Goal: Information Seeking & Learning: Learn about a topic

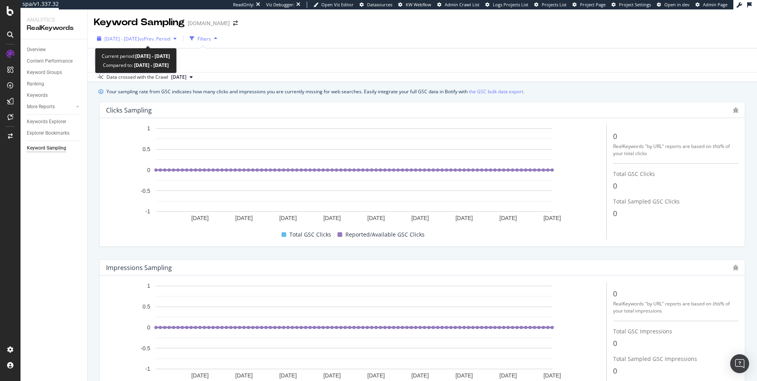
click at [139, 41] on span "2025 Apr. 15th - Jul. 14th" at bounding box center [121, 38] width 35 height 7
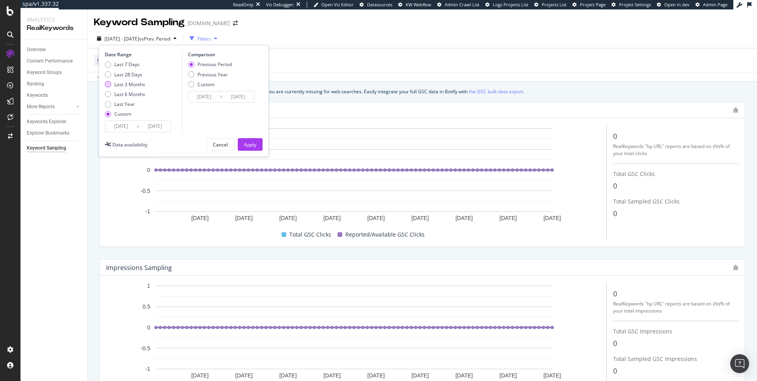
click at [134, 85] on div "Last 3 Months" at bounding box center [129, 84] width 31 height 7
type input "[DATE]"
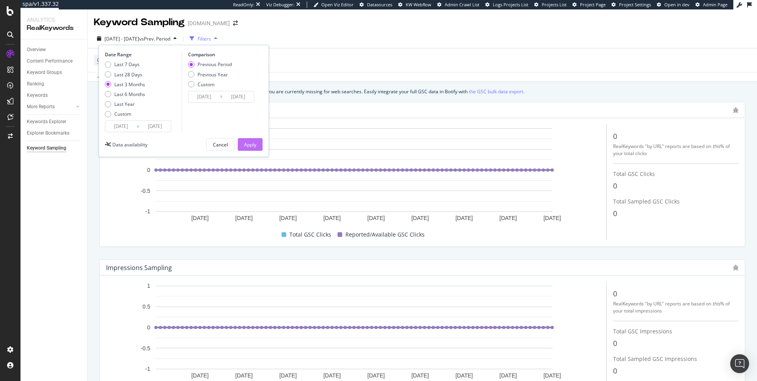
click at [248, 141] on div "Apply" at bounding box center [250, 144] width 12 height 7
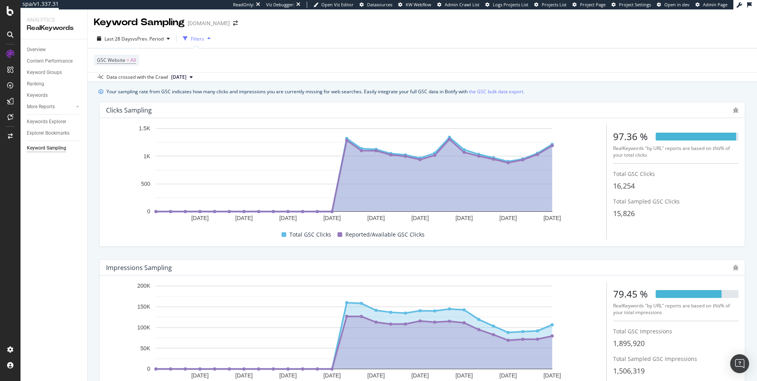
scroll to position [1, 0]
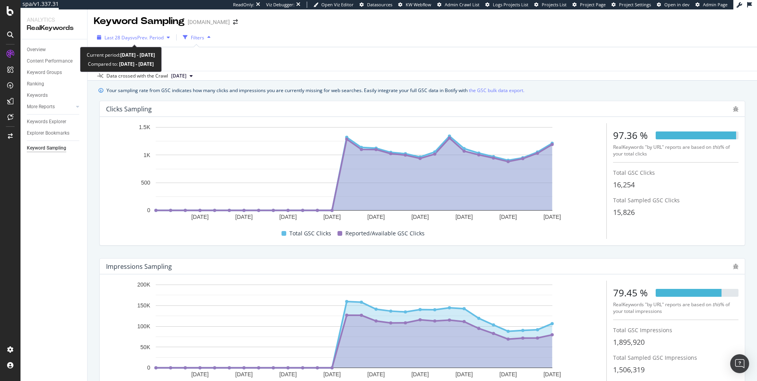
click at [138, 41] on div "Last 28 Days vs Prev. Period" at bounding box center [133, 38] width 79 height 12
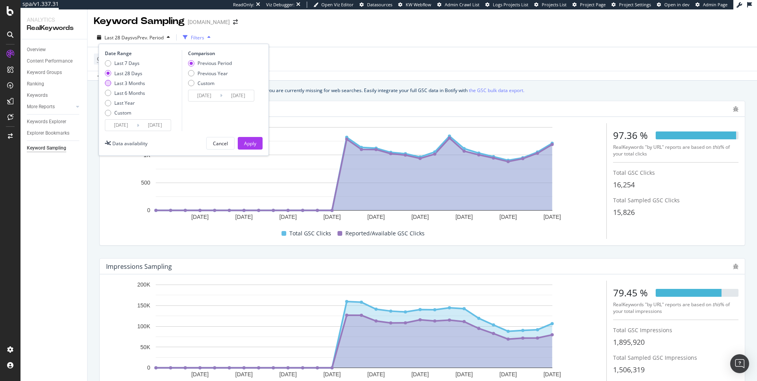
click at [137, 82] on div "Last 3 Months" at bounding box center [129, 83] width 31 height 7
type input "[DATE]"
click at [253, 143] on div "Apply" at bounding box center [250, 143] width 12 height 7
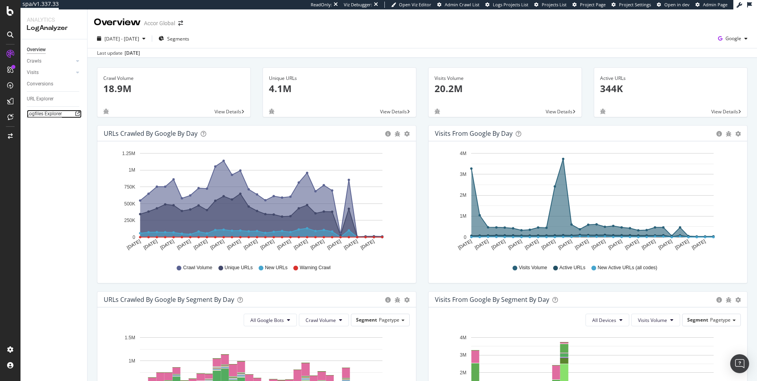
click at [45, 111] on div "Logfiles Explorer" at bounding box center [44, 114] width 35 height 8
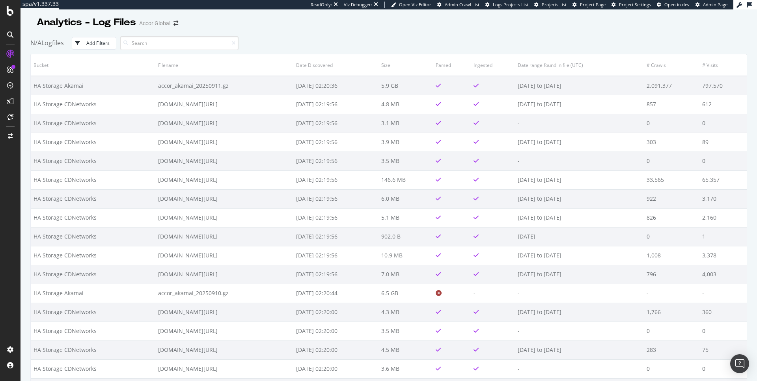
click at [103, 46] on div "Add Filters" at bounding box center [97, 43] width 23 height 7
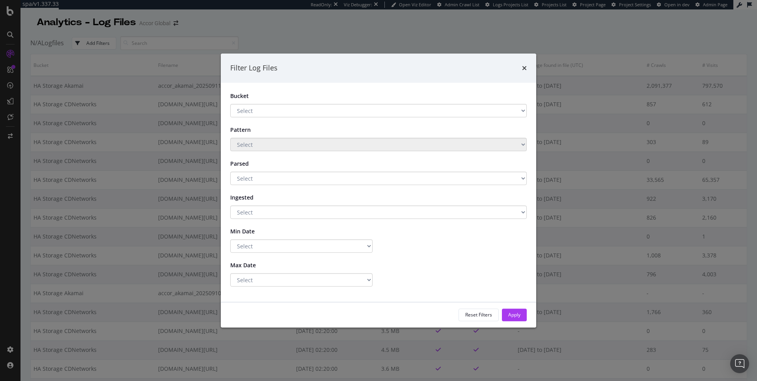
click at [254, 110] on select "Select HA Storage Fastly HA Storage CDNetworks HA Storage Akamai" at bounding box center [378, 110] width 296 height 13
select select "9b3e91d9-78de-4a98-bb16-d54d4328d978"
click at [230, 104] on select "Select HA Storage Fastly HA Storage CDNetworks HA Storage Akamai" at bounding box center [378, 110] width 296 height 13
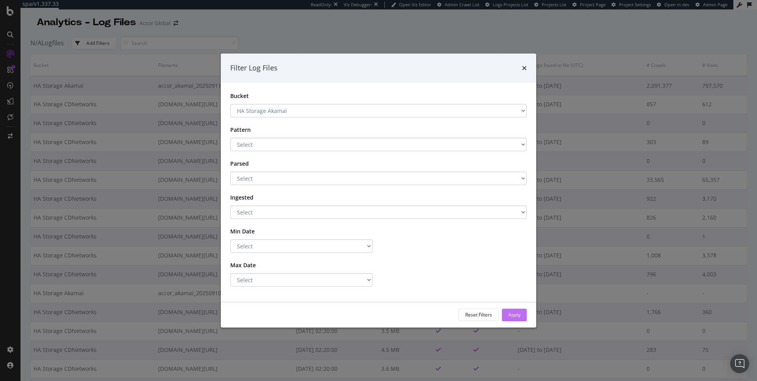
click at [518, 315] on div "Apply" at bounding box center [514, 315] width 12 height 7
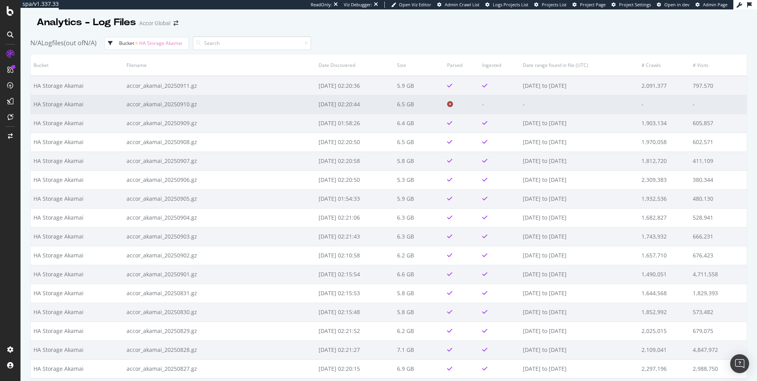
click at [233, 104] on td "accor_akamai_20250910.gz" at bounding box center [220, 104] width 192 height 19
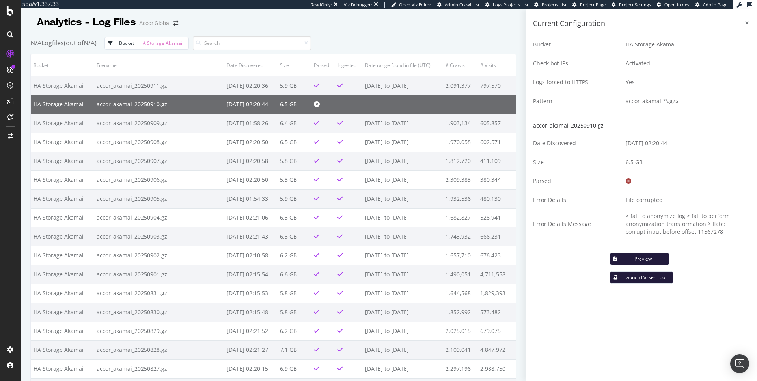
click at [173, 37] on button "bucket = HA Storage Akamai" at bounding box center [146, 43] width 84 height 13
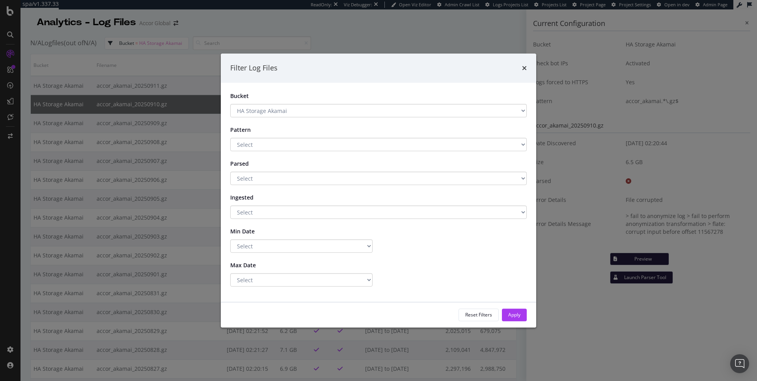
click at [255, 111] on select "Select HA Storage Fastly HA Storage CDNetworks HA Storage Akamai" at bounding box center [378, 110] width 296 height 13
select select "e55d8569-3ac7-49c2-a1c8-afa9a142f1da"
click at [230, 104] on select "Select HA Storage Fastly HA Storage CDNetworks HA Storage Akamai" at bounding box center [378, 110] width 296 height 13
click at [522, 314] on button "Apply" at bounding box center [514, 315] width 25 height 13
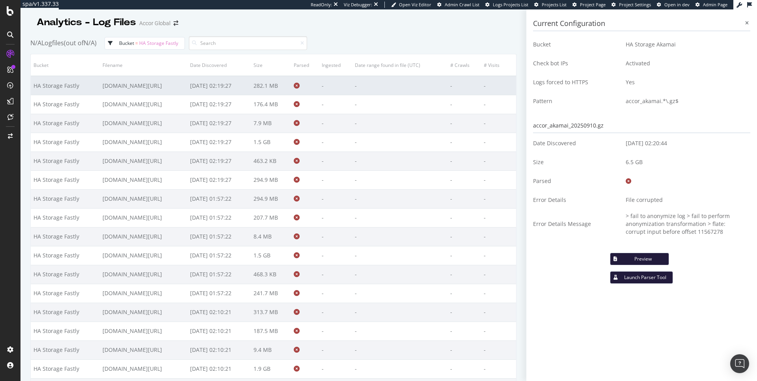
click at [229, 91] on td "2025-08-21 02:19:27" at bounding box center [218, 85] width 63 height 19
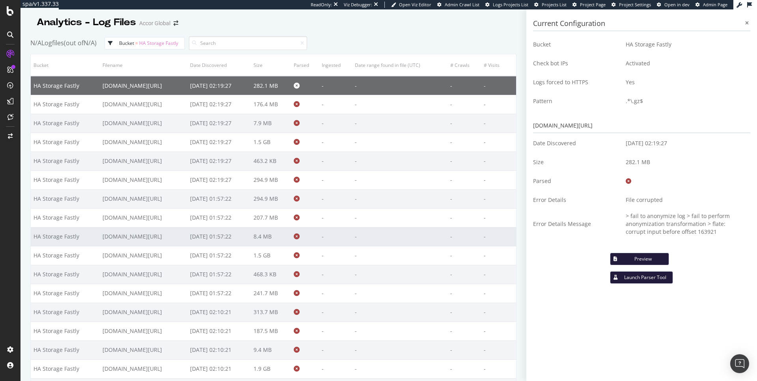
click at [165, 238] on td "fly.accor.com/2025-08-13_1.gz" at bounding box center [143, 236] width 87 height 19
